Goal: Transaction & Acquisition: Book appointment/travel/reservation

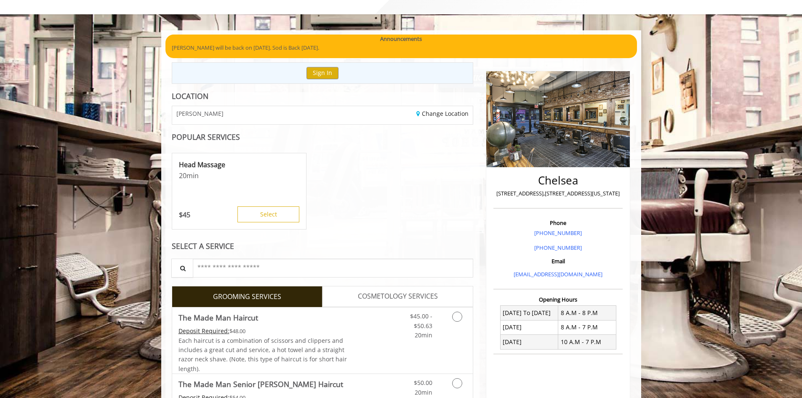
scroll to position [126, 0]
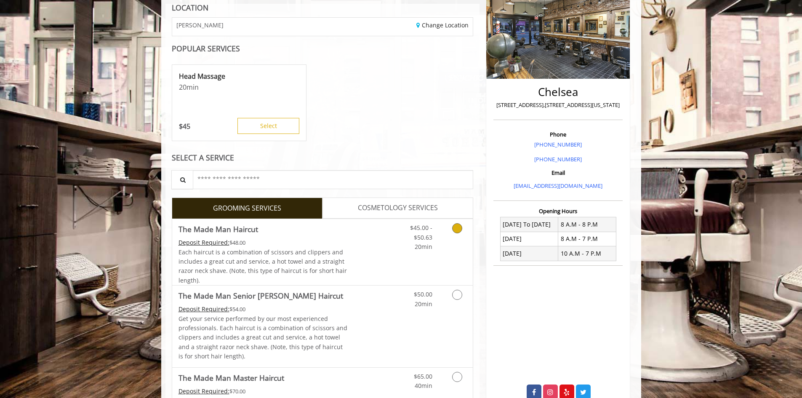
click at [459, 229] on icon "Grooming services" at bounding box center [457, 228] width 10 height 10
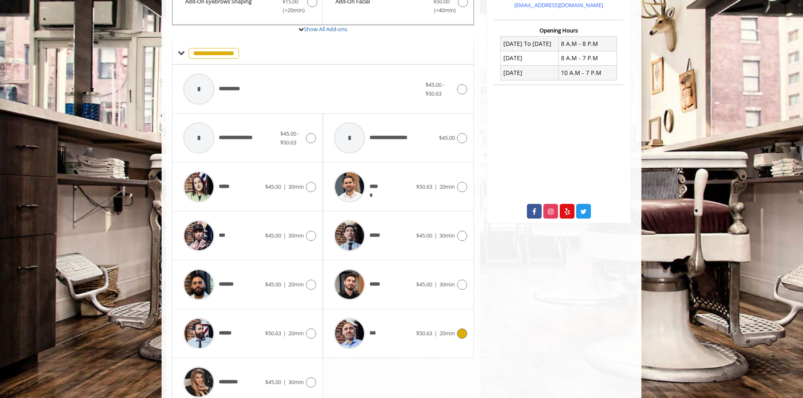
scroll to position [345, 0]
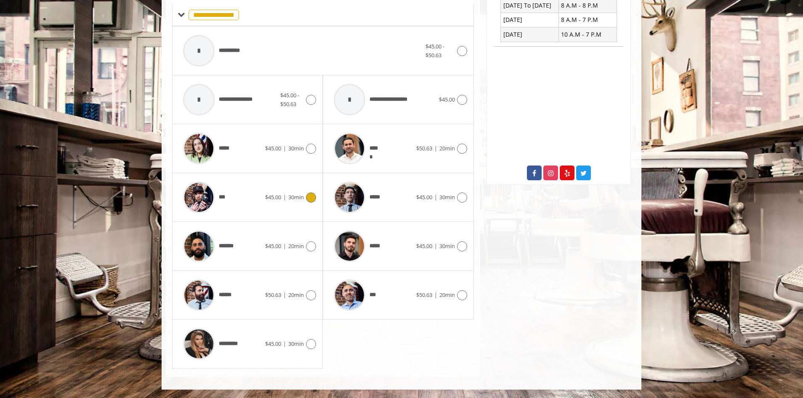
click at [309, 198] on icon at bounding box center [311, 197] width 10 height 10
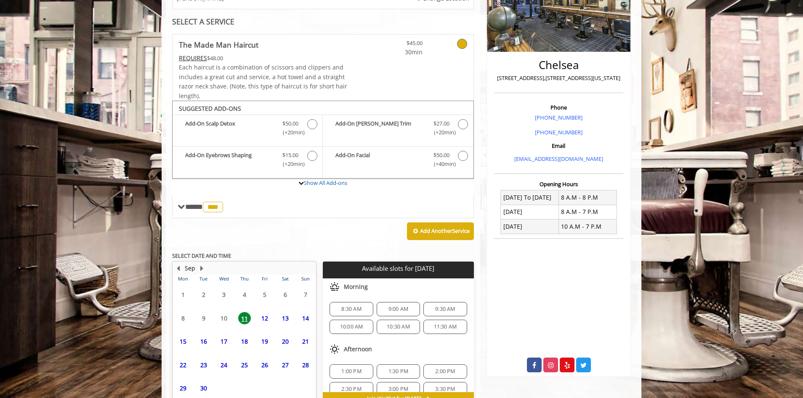
scroll to position [203, 0]
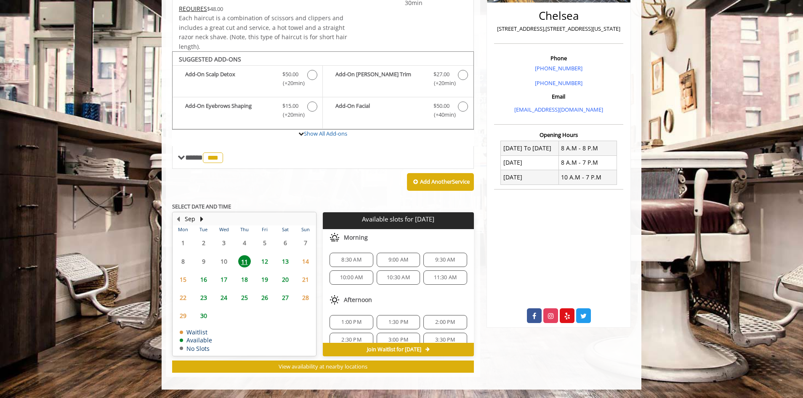
click at [262, 259] on span "12" at bounding box center [265, 261] width 13 height 12
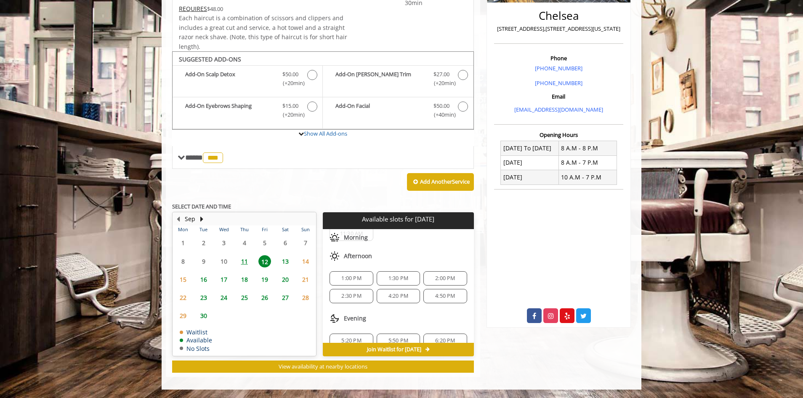
scroll to position [49, 0]
click at [352, 288] on span "1:00 PM" at bounding box center [352, 291] width 20 height 7
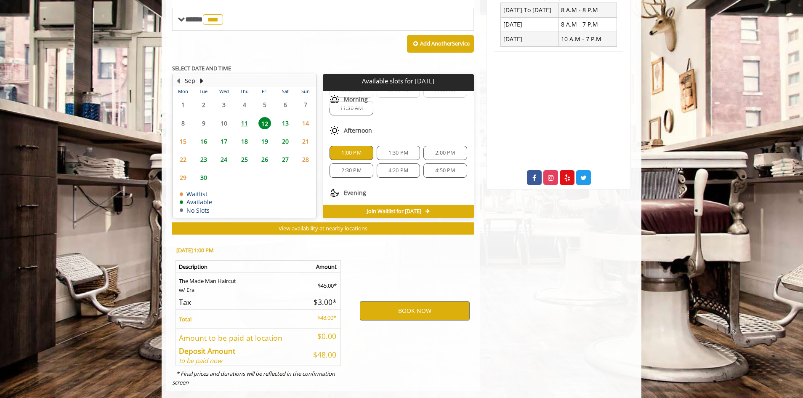
scroll to position [355, 0]
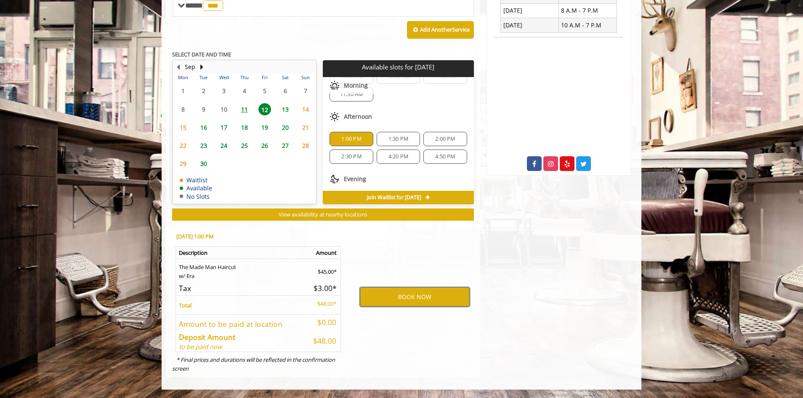
click at [410, 298] on button "BOOK NOW" at bounding box center [415, 296] width 110 height 19
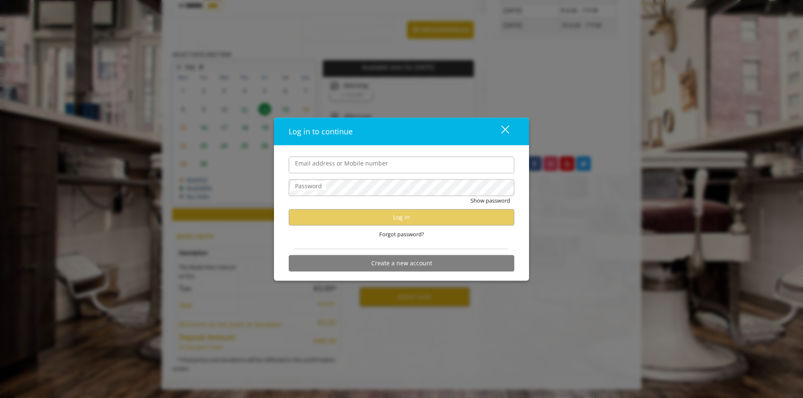
type input "**********"
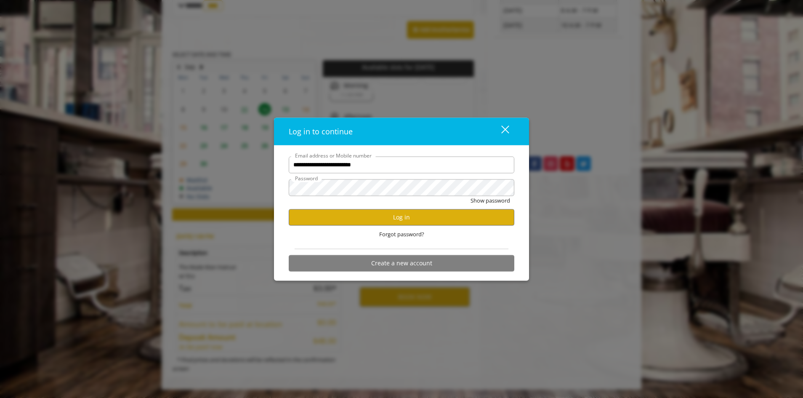
scroll to position [0, 0]
click at [403, 218] on button "Log in" at bounding box center [402, 217] width 226 height 16
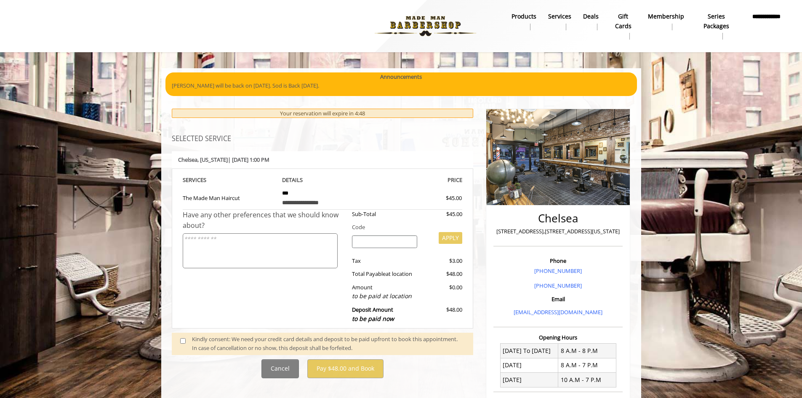
scroll to position [262, 0]
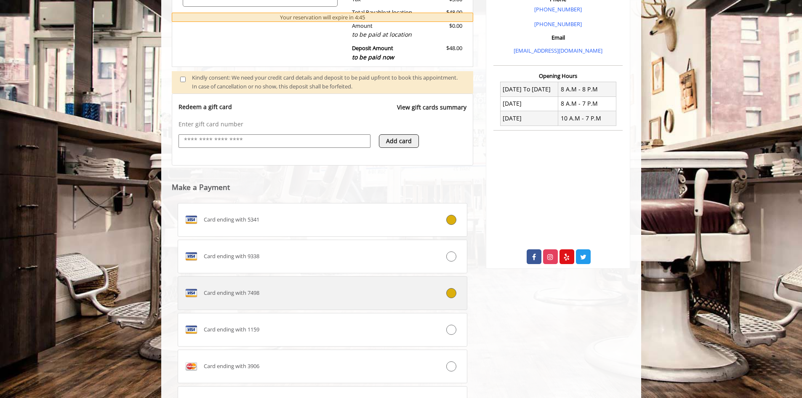
click at [450, 294] on icon at bounding box center [451, 293] width 10 height 10
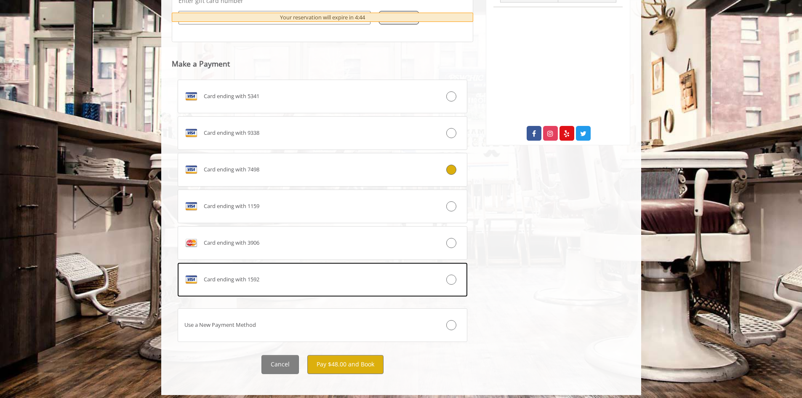
scroll to position [388, 0]
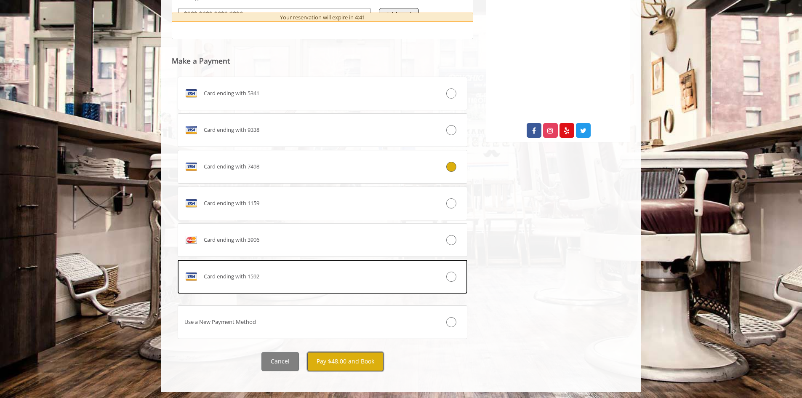
click at [329, 360] on button "Pay $48.00 and Book" at bounding box center [345, 361] width 76 height 19
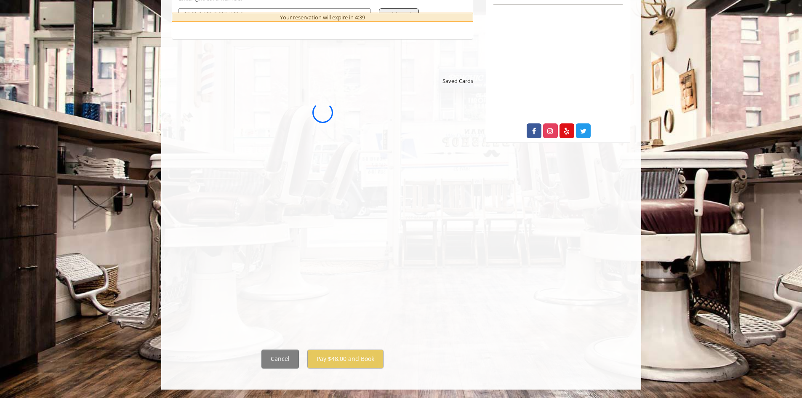
scroll to position [0, 0]
